Goal: Find specific page/section: Find specific page/section

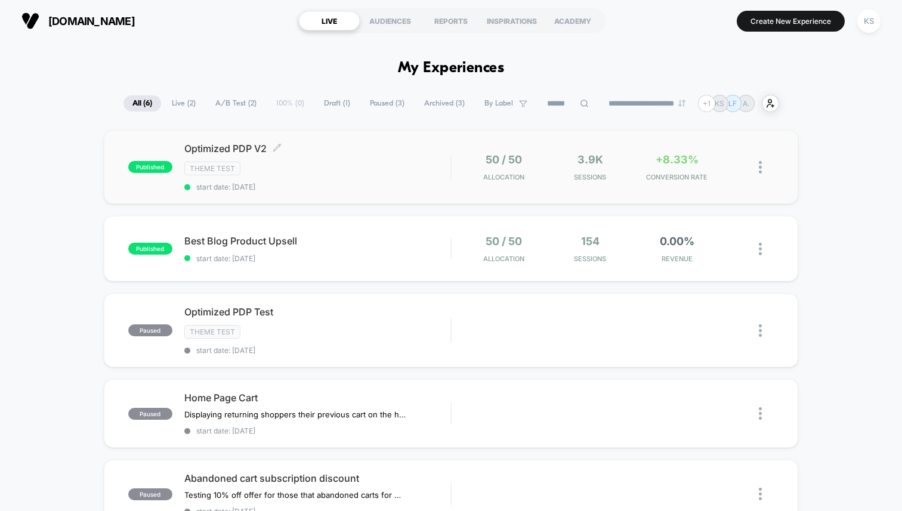
click at [425, 168] on div "Theme Test" at bounding box center [317, 169] width 266 height 14
